Goal: Task Accomplishment & Management: Manage account settings

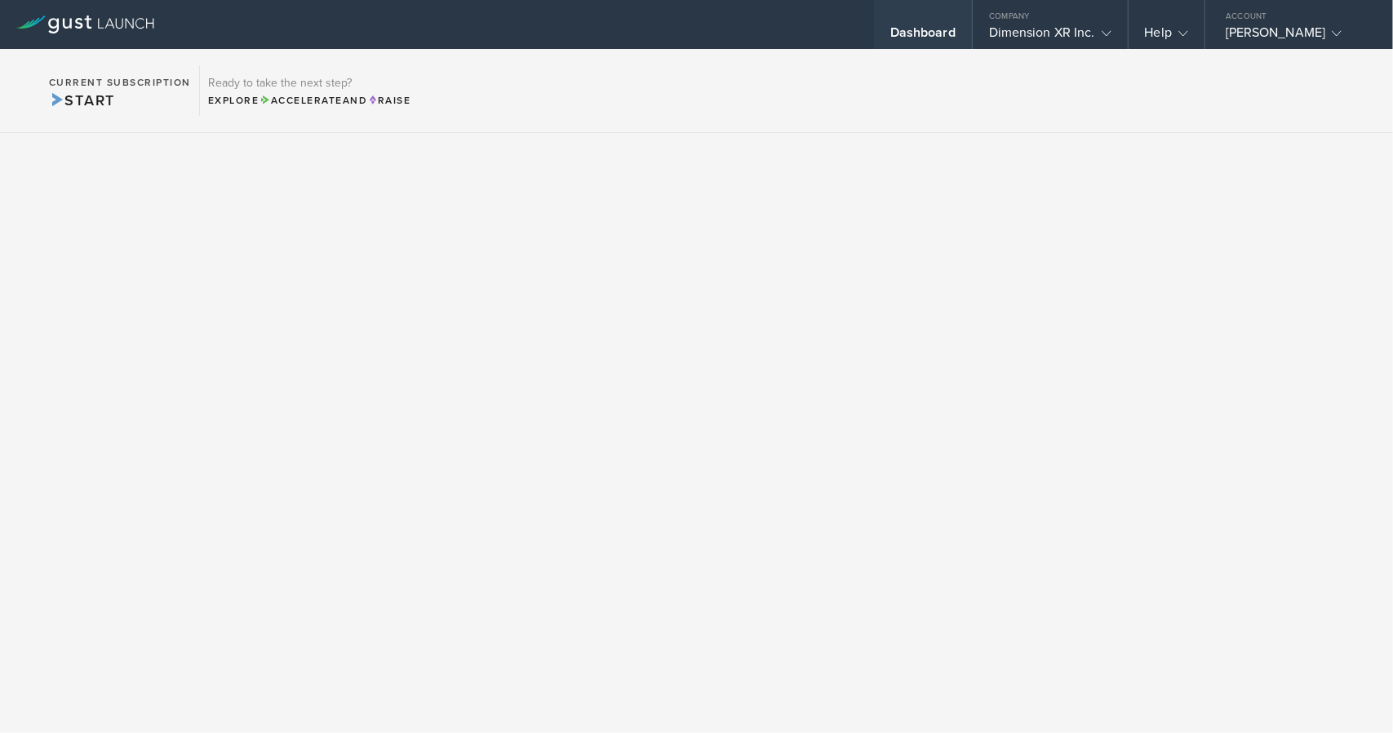
click at [929, 34] on div "Dashboard" at bounding box center [922, 36] width 65 height 24
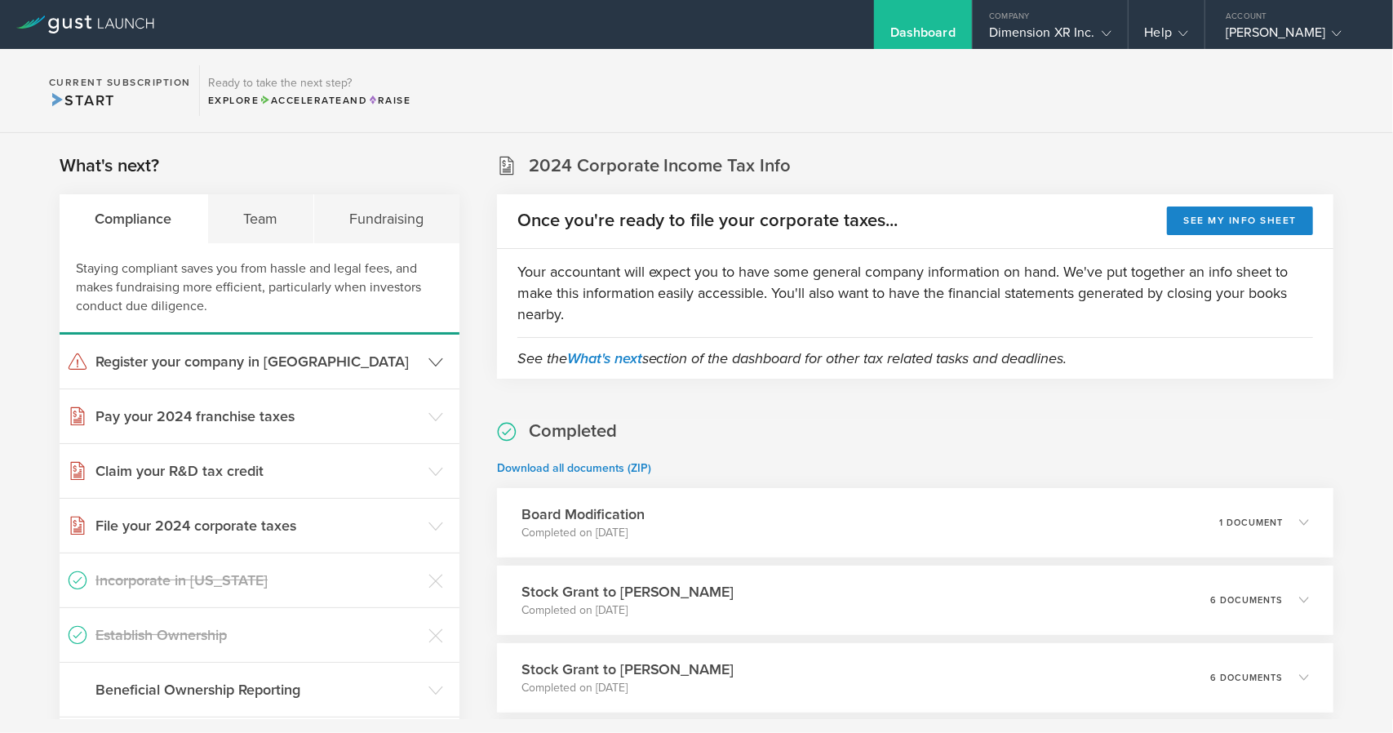
click at [444, 357] on header "Register your company in [GEOGRAPHIC_DATA]" at bounding box center [260, 362] width 400 height 54
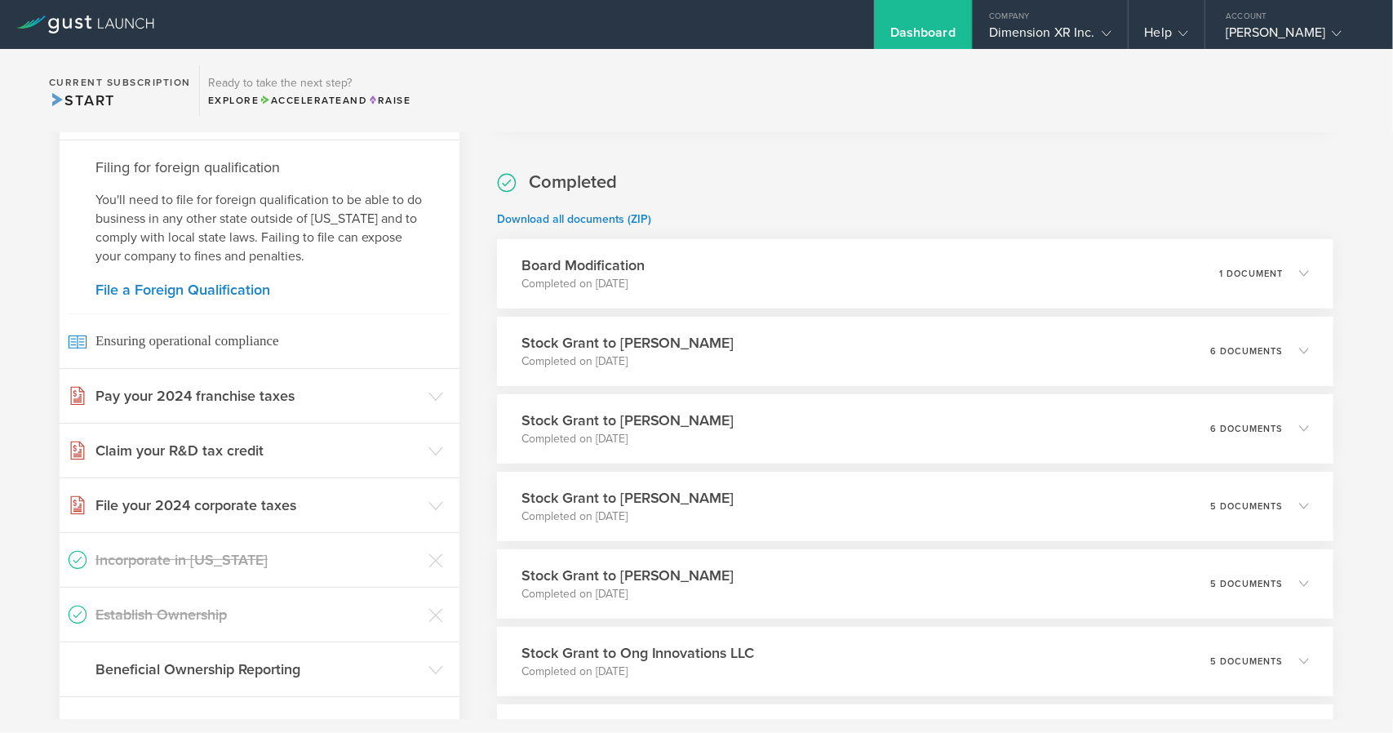
scroll to position [261, 0]
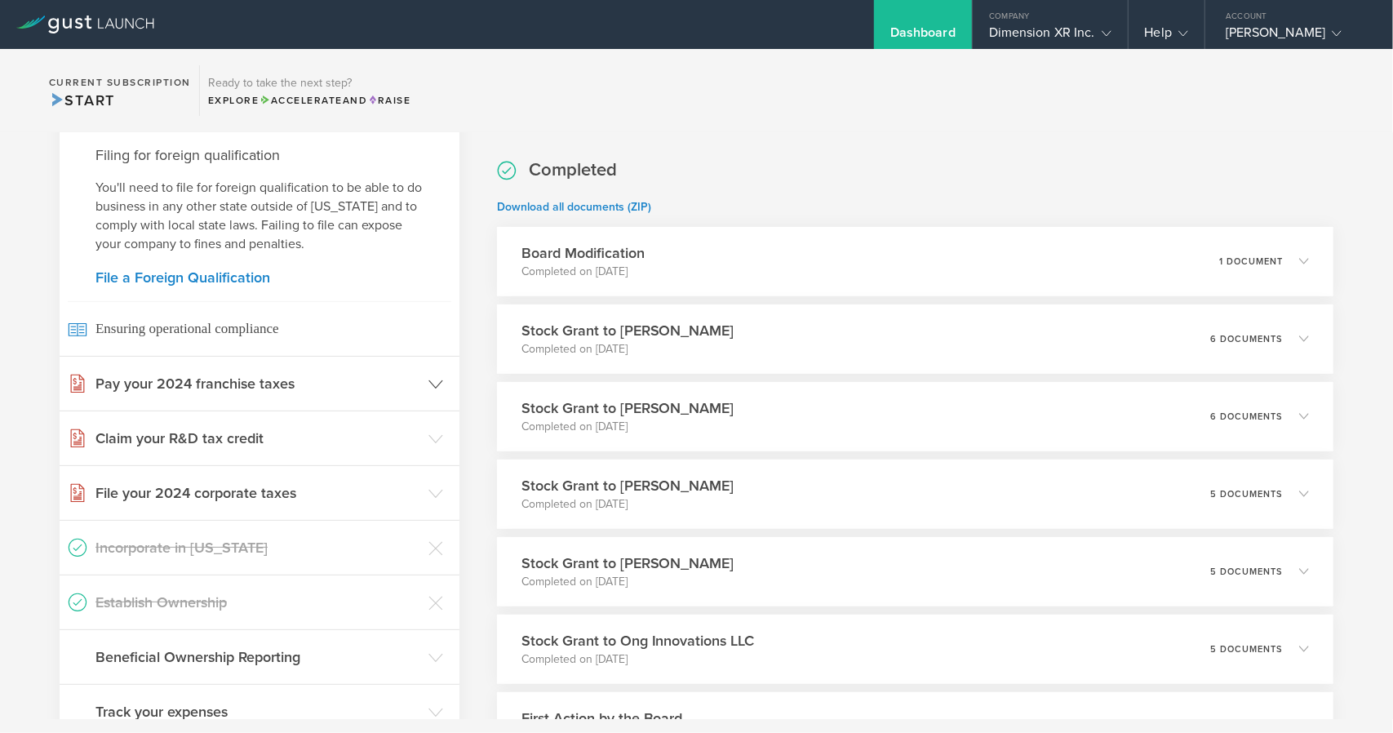
click at [434, 386] on icon at bounding box center [435, 384] width 15 height 15
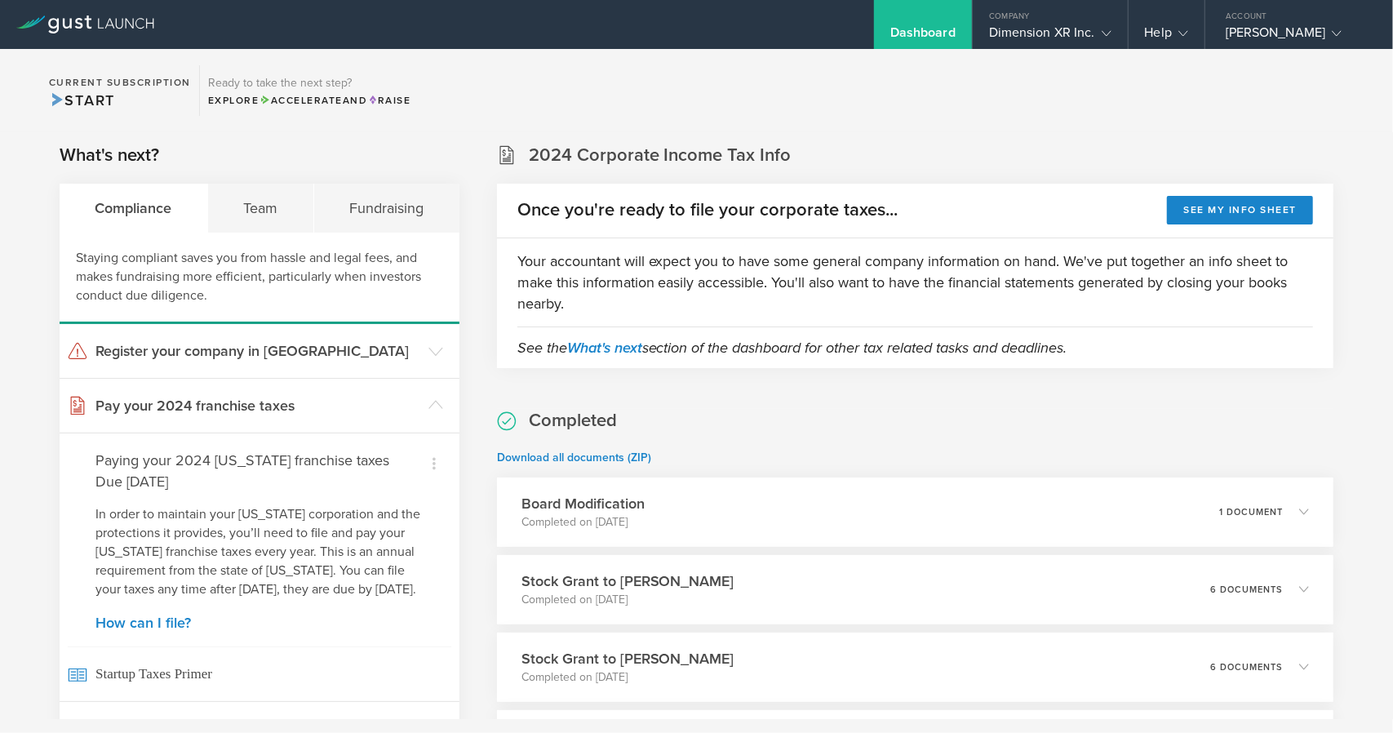
scroll to position [0, 0]
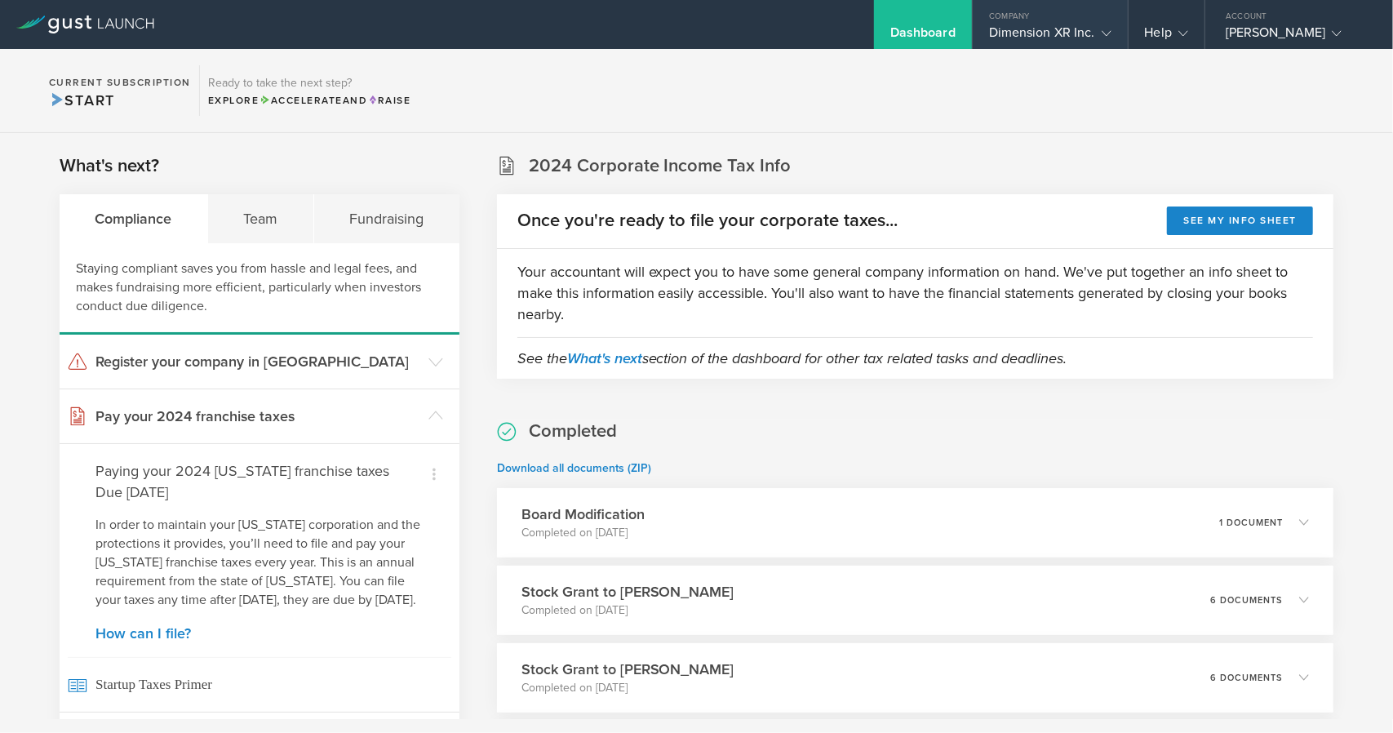
click at [1085, 32] on div "Dimension XR Inc." at bounding box center [1050, 36] width 122 height 24
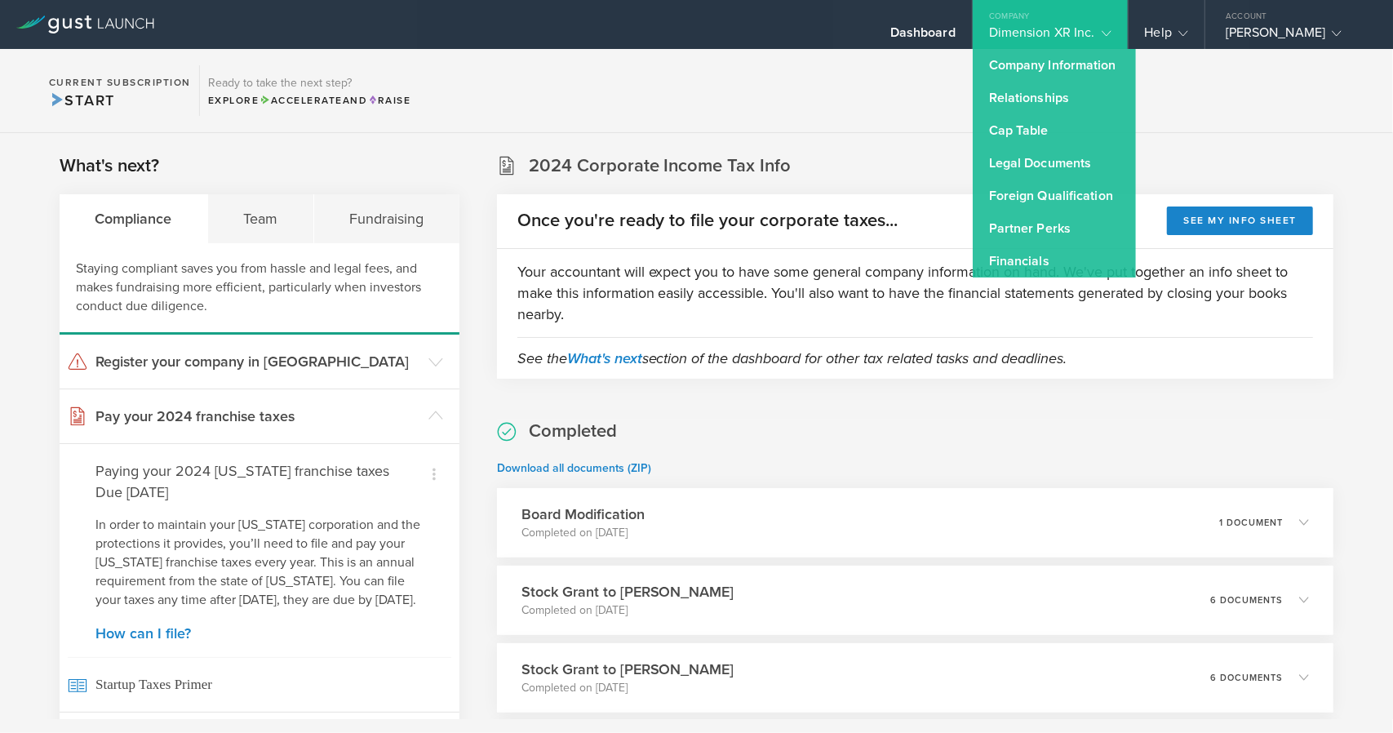
click at [921, 129] on section "Current Subscription Start Ready to take the next step? Explore Accelerate and …" at bounding box center [696, 91] width 1393 height 84
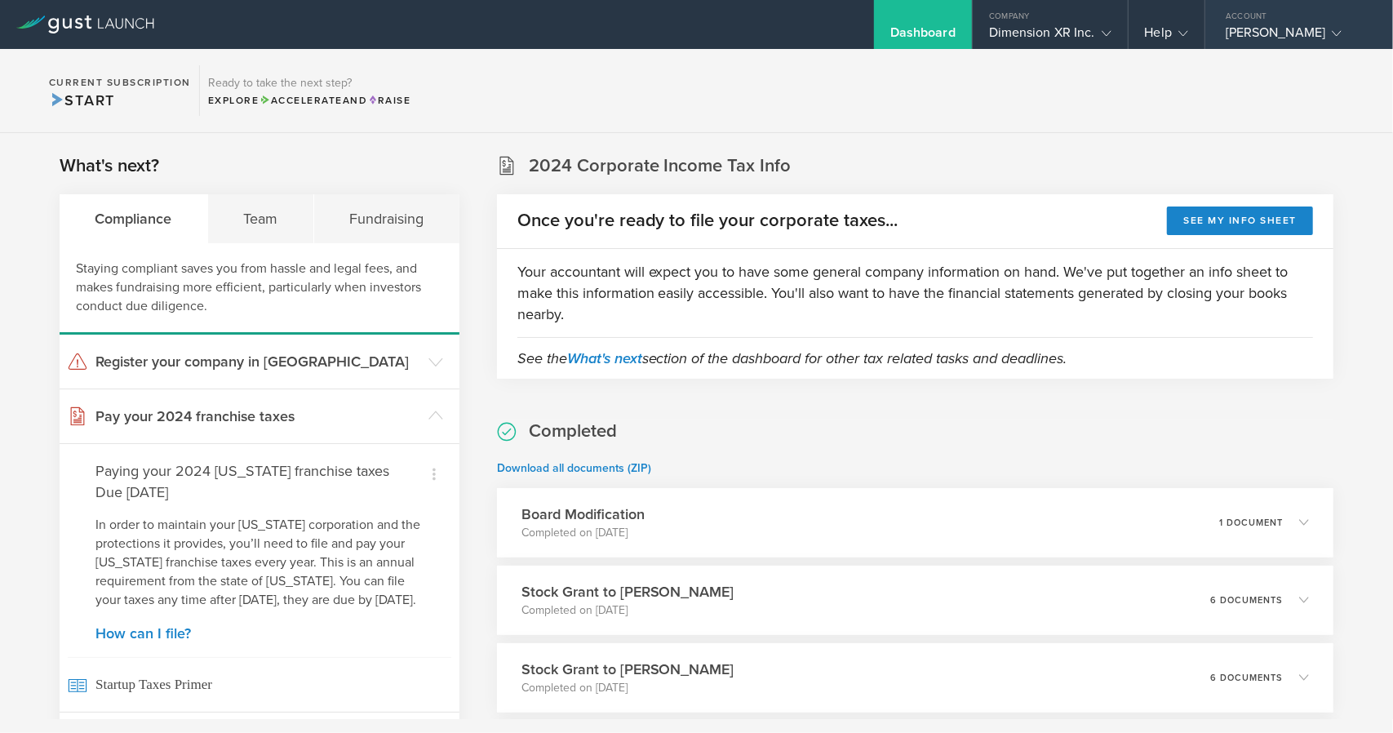
click at [1295, 23] on div "Account" at bounding box center [1299, 12] width 188 height 24
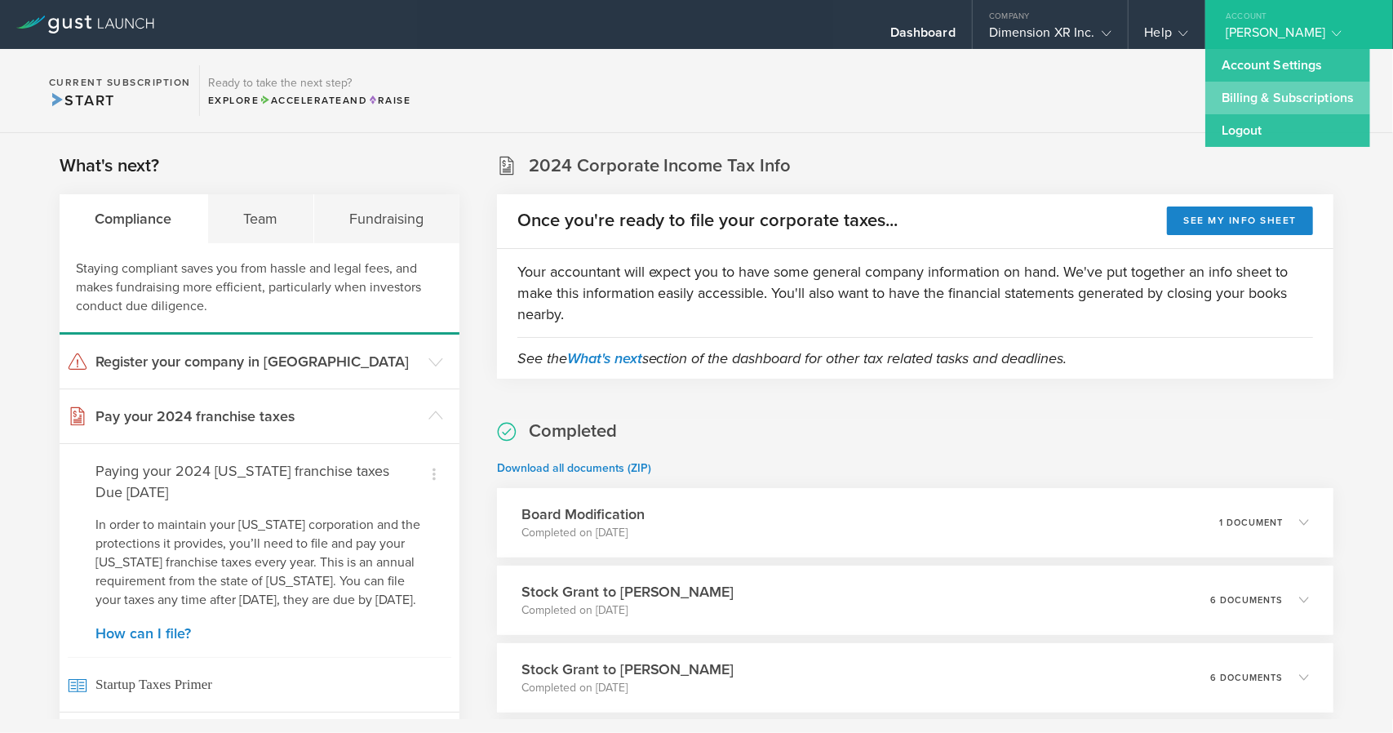
click at [1269, 100] on link "Billing & Subscriptions" at bounding box center [1287, 98] width 165 height 33
